Goal: Find contact information: Find contact information

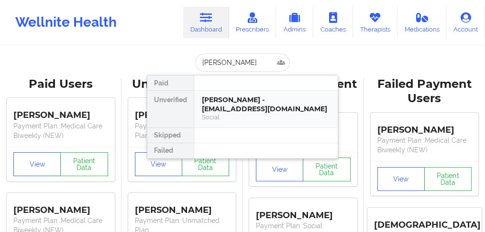
click at [219, 109] on div "[PERSON_NAME] - [EMAIL_ADDRESS][DOMAIN_NAME]" at bounding box center [266, 105] width 128 height 18
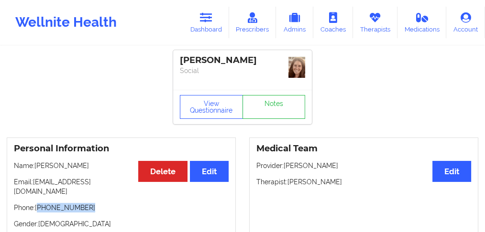
drag, startPoint x: 90, startPoint y: 198, endPoint x: 47, endPoint y: 194, distance: 42.7
click at [40, 203] on p "Phone: [PHONE_NUMBER]" at bounding box center [121, 208] width 215 height 10
copy p "[PHONE_NUMBER]"
click at [87, 167] on p "Name: [PERSON_NAME]" at bounding box center [121, 166] width 215 height 10
drag, startPoint x: 86, startPoint y: 166, endPoint x: 43, endPoint y: 160, distance: 42.6
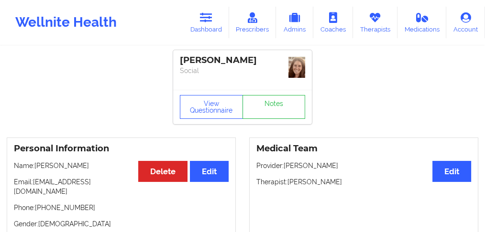
click at [35, 163] on p "Name: [PERSON_NAME]" at bounding box center [121, 166] width 215 height 10
copy p "[PERSON_NAME]"
drag, startPoint x: 73, startPoint y: 195, endPoint x: 39, endPoint y: 195, distance: 33.9
click at [39, 203] on p "Phone: [PHONE_NUMBER]" at bounding box center [121, 208] width 215 height 10
drag, startPoint x: 91, startPoint y: 197, endPoint x: 39, endPoint y: 196, distance: 52.1
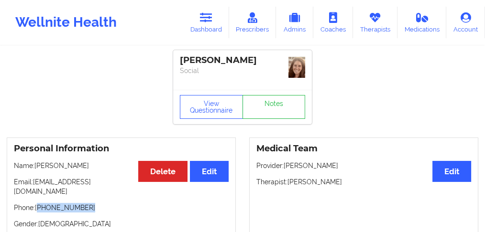
click at [39, 203] on p "Phone: [PHONE_NUMBER]" at bounding box center [121, 208] width 215 height 10
copy p "[PHONE_NUMBER]"
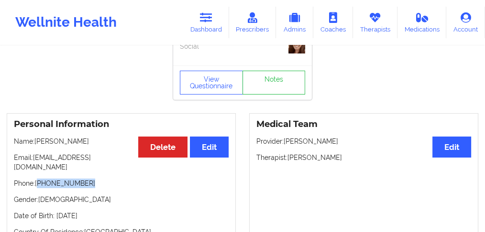
scroll to position [64, 0]
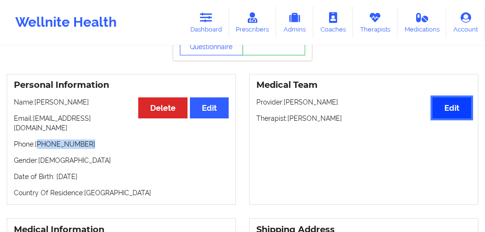
click at [450, 107] on button "Edit" at bounding box center [451, 107] width 39 height 21
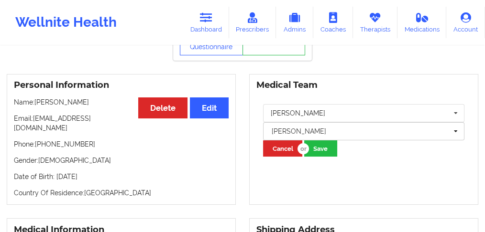
click at [60, 172] on p "Date of Birth: [DEMOGRAPHIC_DATA]" at bounding box center [121, 177] width 215 height 10
click at [97, 172] on p "Date of Birth: [DEMOGRAPHIC_DATA]" at bounding box center [121, 177] width 215 height 10
click at [65, 172] on p "Date of Birth: [DEMOGRAPHIC_DATA]" at bounding box center [121, 177] width 215 height 10
